Goal: Navigation & Orientation: Find specific page/section

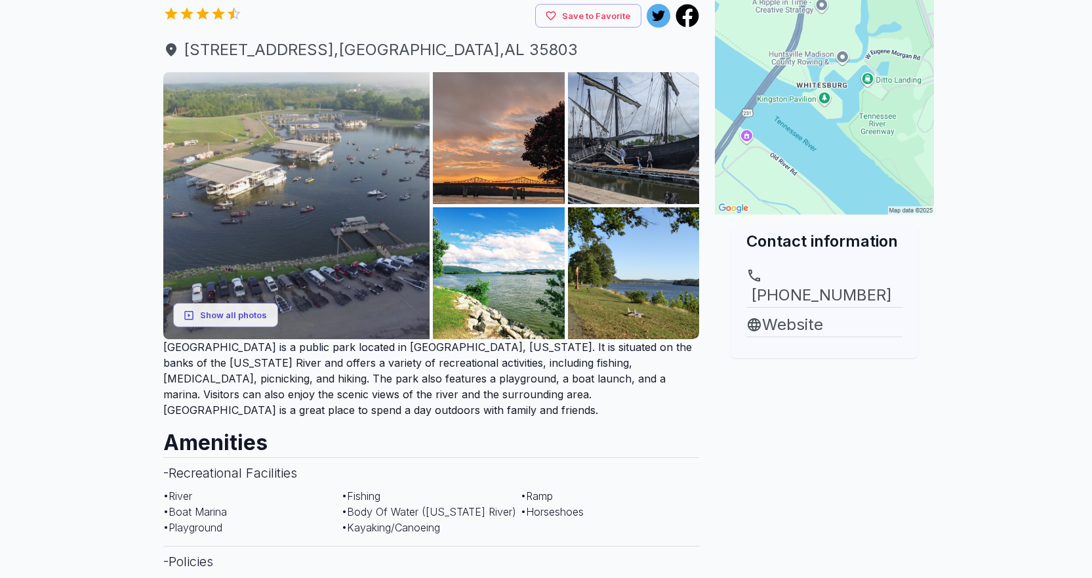
scroll to position [66, 0]
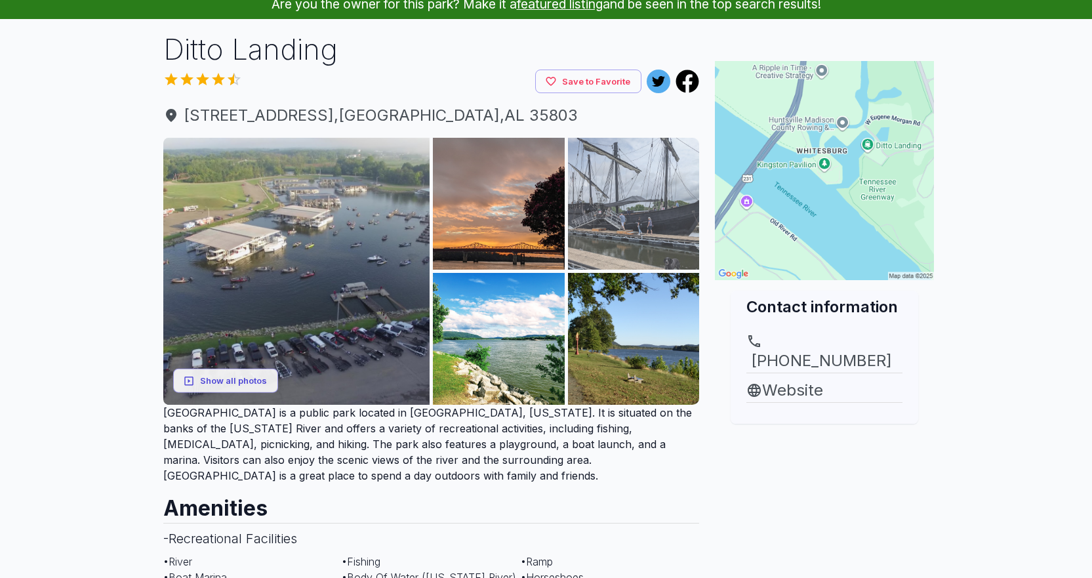
click at [637, 234] on img at bounding box center [634, 204] width 132 height 132
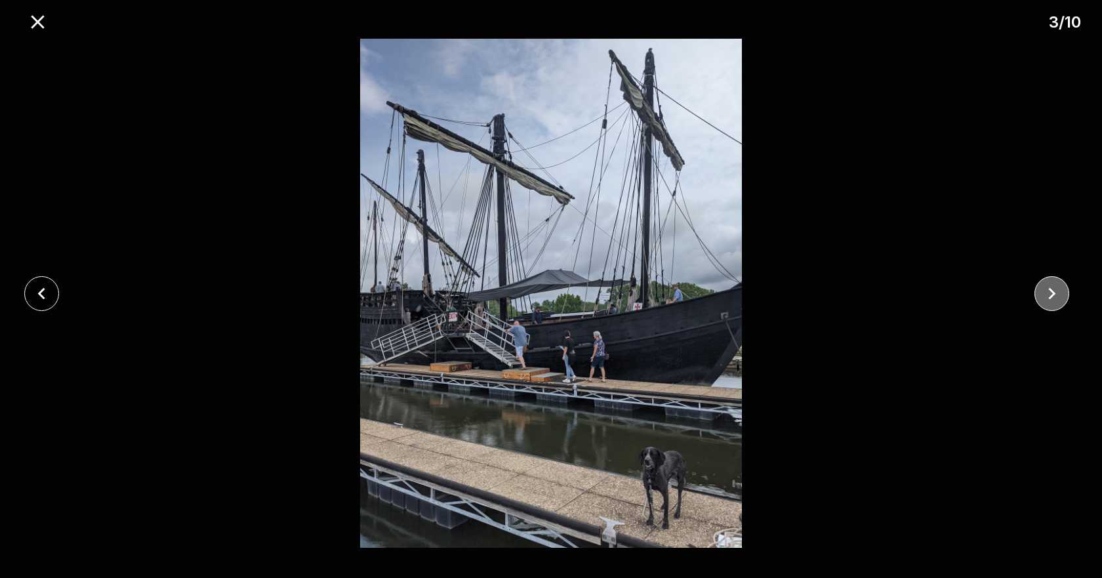
click at [1051, 291] on icon "close" at bounding box center [1052, 293] width 7 height 12
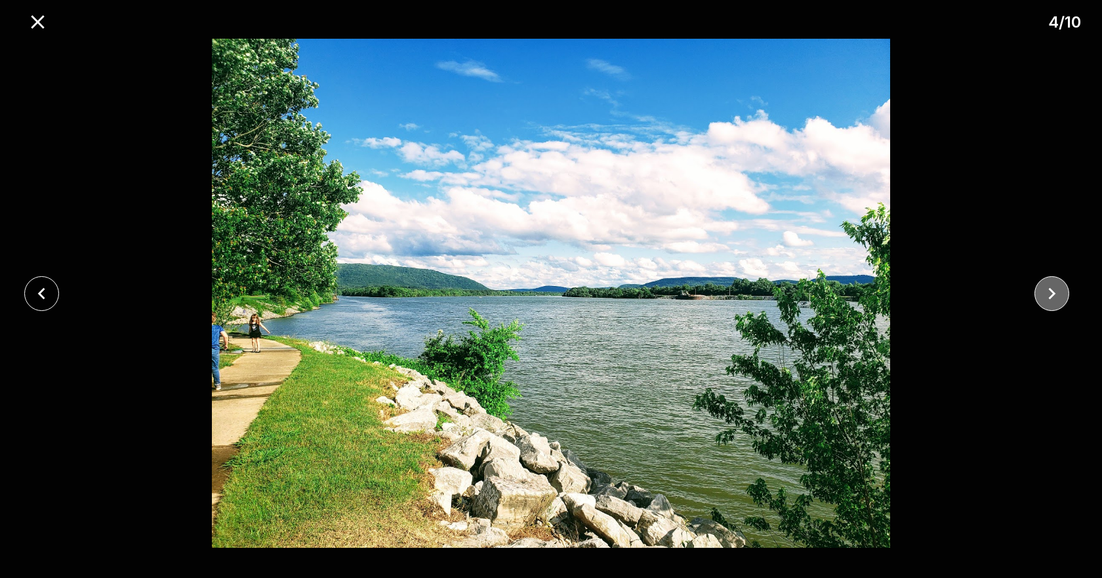
click at [1051, 291] on icon "close" at bounding box center [1052, 293] width 7 height 12
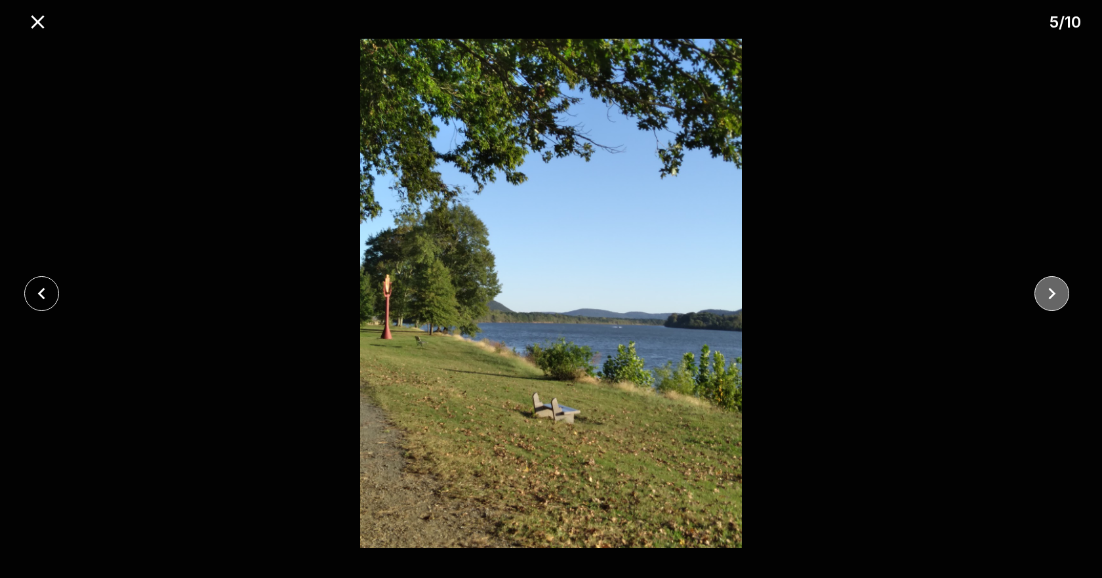
click at [1051, 291] on icon "close" at bounding box center [1052, 293] width 7 height 12
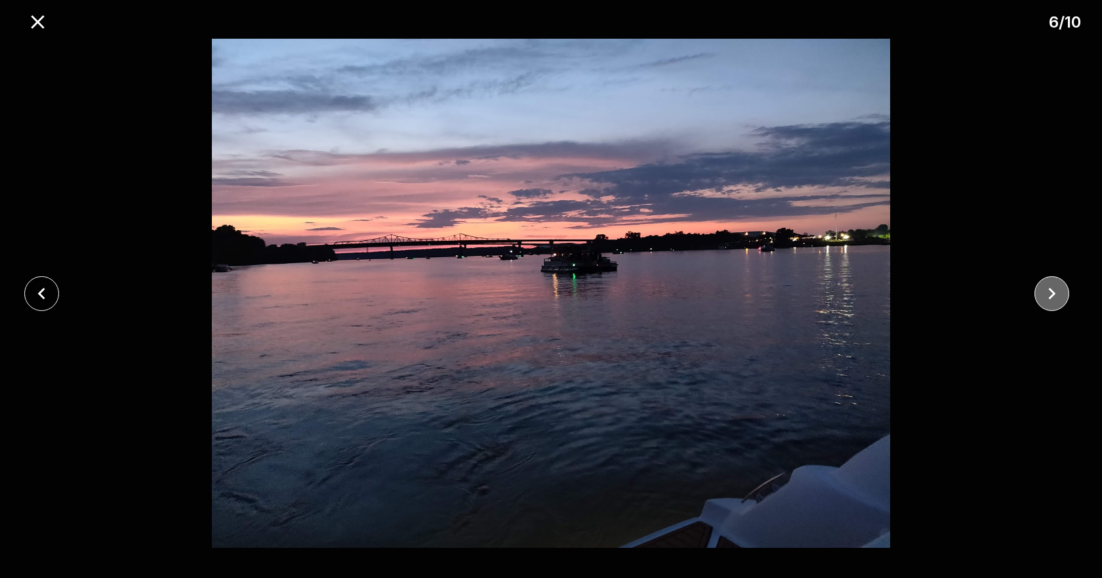
click at [1051, 291] on icon "close" at bounding box center [1052, 293] width 7 height 12
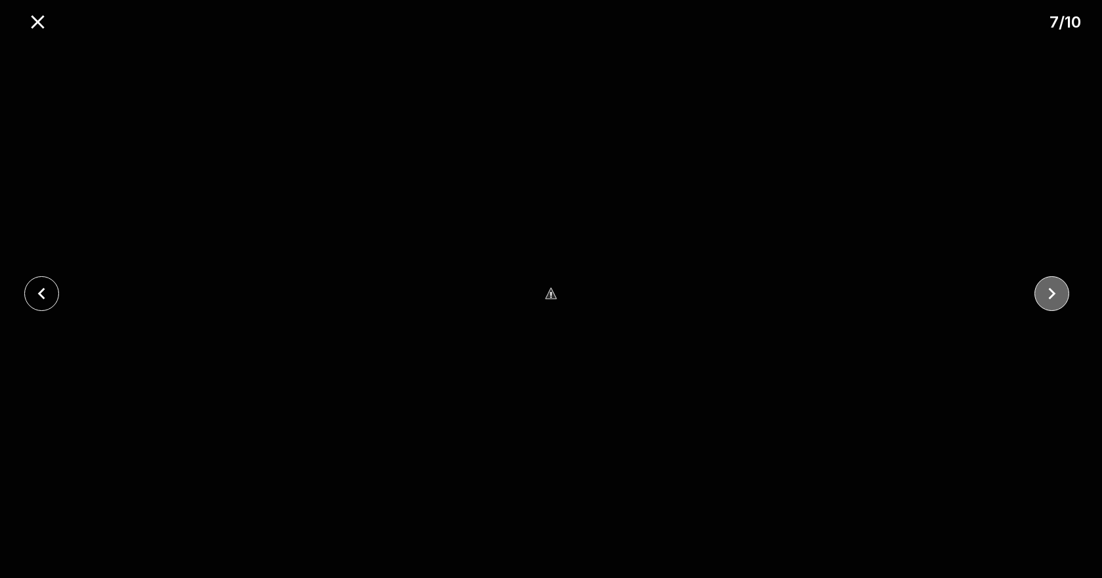
click at [1051, 291] on icon "close" at bounding box center [1052, 293] width 7 height 12
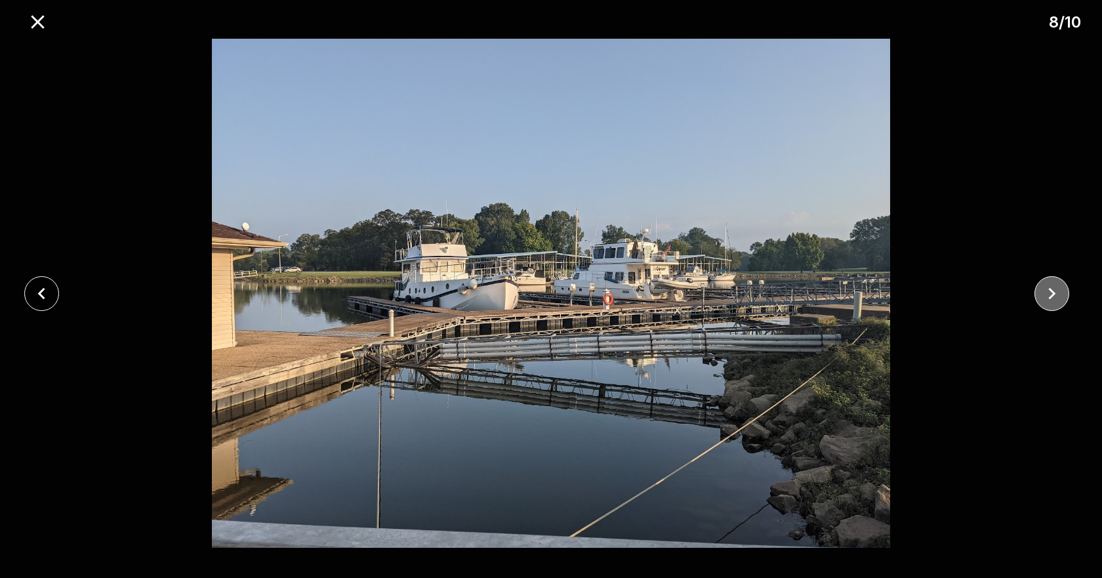
click at [1051, 291] on icon "close" at bounding box center [1052, 293] width 7 height 12
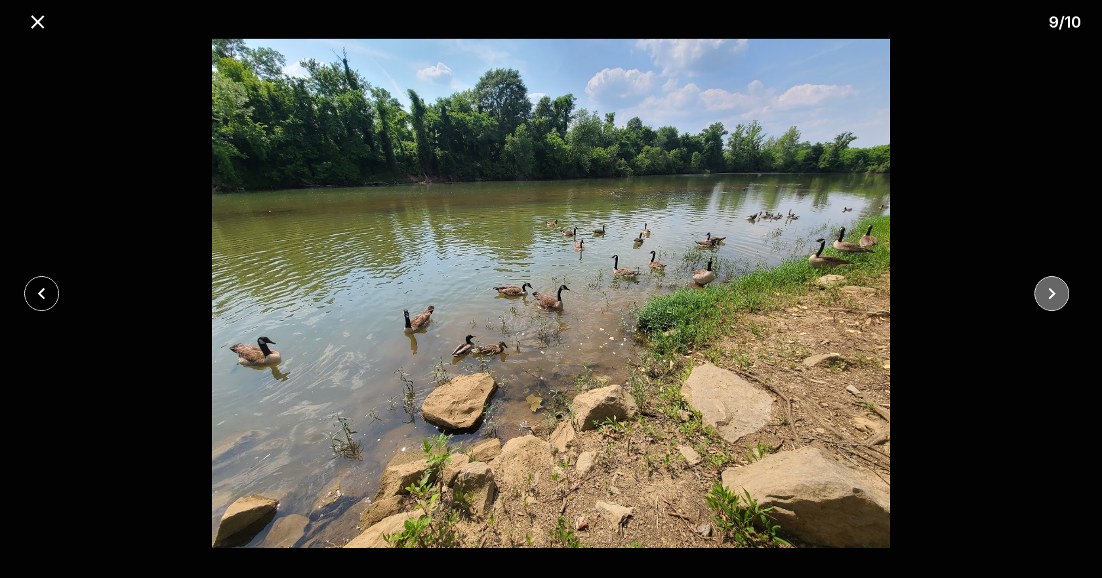
click at [1051, 291] on icon "close" at bounding box center [1052, 293] width 7 height 12
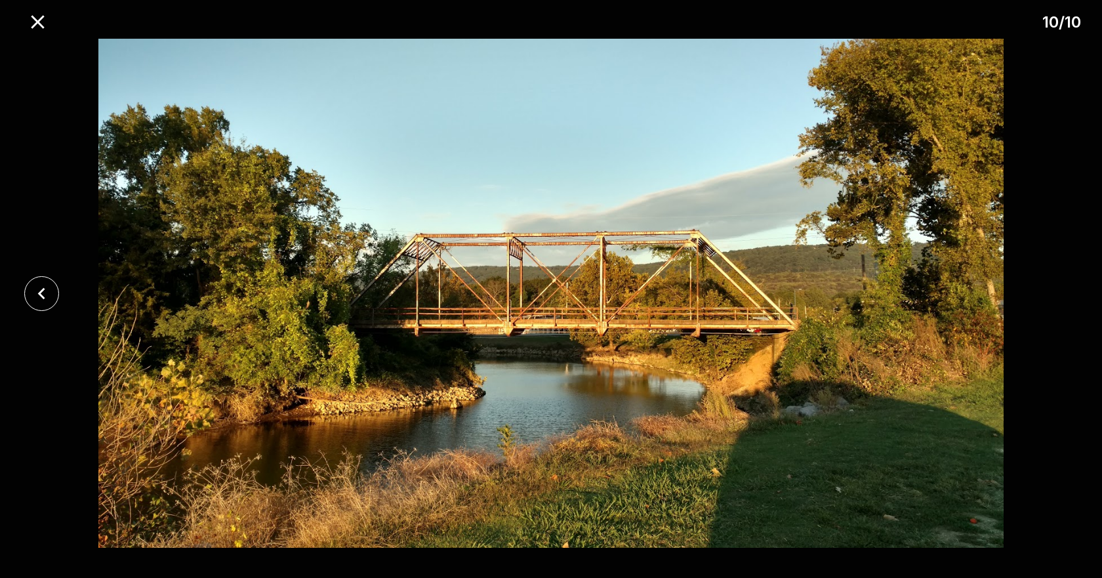
click at [1051, 291] on div at bounding box center [551, 293] width 1102 height 509
click at [38, 20] on icon "close" at bounding box center [37, 21] width 13 height 13
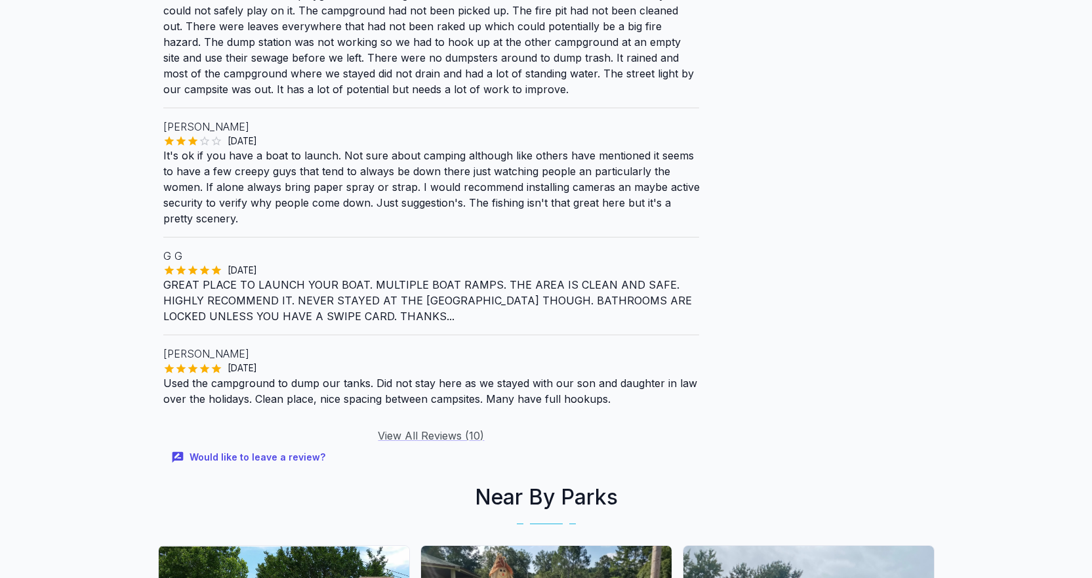
scroll to position [1175, 0]
